Goal: Information Seeking & Learning: Learn about a topic

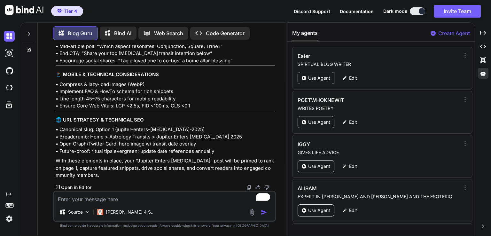
scroll to position [2088, 0]
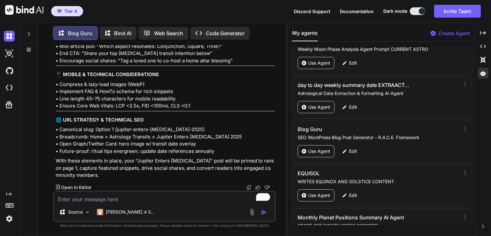
type textarea "New Moon in Libra the 21st of October 2025 at 13:25 GMT The astrological dance …"
type textarea "x"
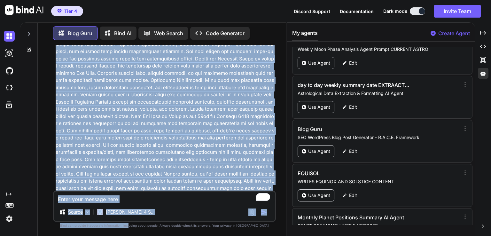
scroll to position [11176, 0]
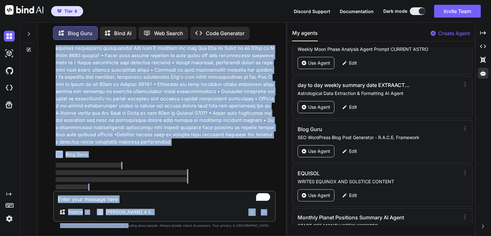
drag, startPoint x: 160, startPoint y: 128, endPoint x: 141, endPoint y: 248, distance: 121.0
click at [141, 235] on html "Tier 4 Discord Support Documentation Dark mode Invite Team Created with Pixso. …" at bounding box center [245, 118] width 491 height 236
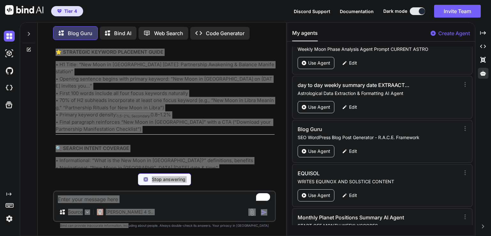
type textarea "x"
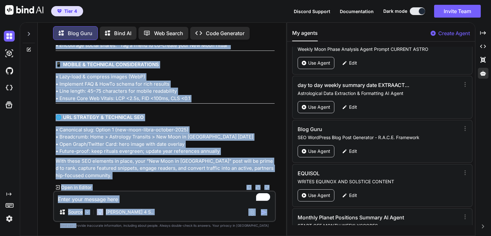
scroll to position [12598, 0]
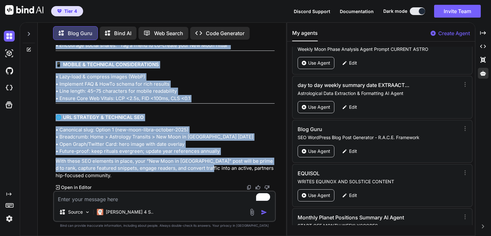
drag, startPoint x: 57, startPoint y: 166, endPoint x: 196, endPoint y: 172, distance: 139.4
drag, startPoint x: 179, startPoint y: 163, endPoint x: 156, endPoint y: 151, distance: 26.0
click at [156, 151] on p "• Canonical slug: Option 1 (new-moon-libra-october-2025) • Breadcrumb: Home > A…" at bounding box center [165, 140] width 219 height 29
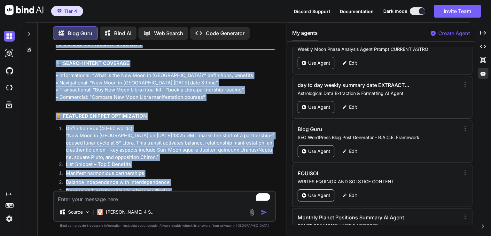
scroll to position [11256, 0]
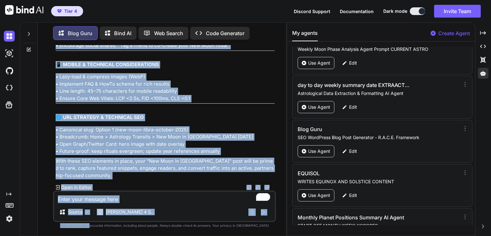
scroll to position [12598, 0]
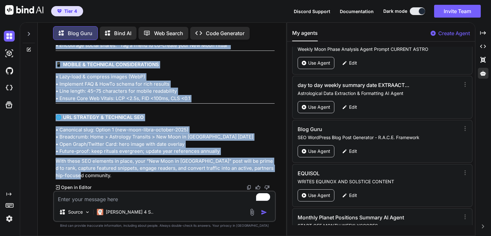
drag, startPoint x: 56, startPoint y: 86, endPoint x: 147, endPoint y: 174, distance: 126.5
copy div "🎯 KEYWORDS Primary Transit Keyword (exact transit name): New Moon in Libra Seco…"
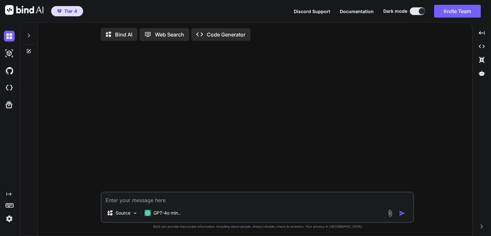
type textarea "x"
